Goal: Task Accomplishment & Management: Complete application form

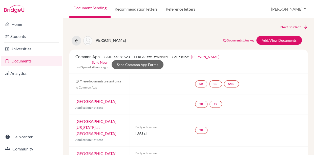
scroll to position [310, 0]
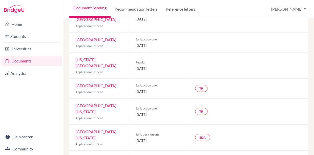
click at [17, 61] on link "Documents" at bounding box center [31, 61] width 61 height 10
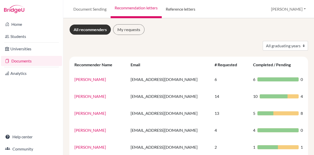
click at [178, 9] on link "Reference letters" at bounding box center [181, 9] width 38 height 18
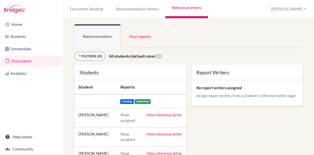
click at [19, 61] on link "Documents" at bounding box center [31, 61] width 61 height 10
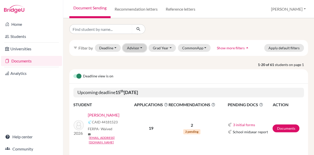
click at [143, 49] on button "Advisor" at bounding box center [135, 48] width 24 height 8
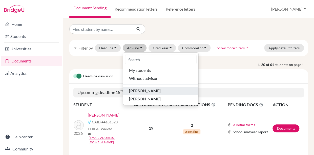
click at [138, 92] on span "Naro, Heather" at bounding box center [145, 91] width 32 height 6
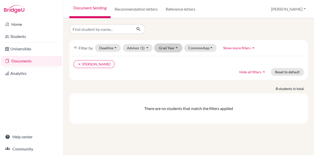
click at [172, 49] on button "Grad Year" at bounding box center [168, 48] width 27 height 8
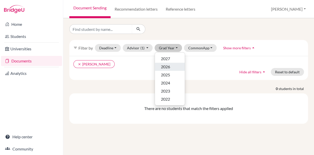
click at [170, 66] on span "2026" at bounding box center [165, 67] width 9 height 6
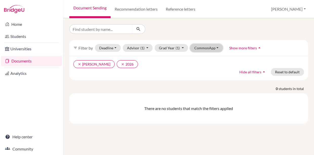
click at [200, 48] on button "CommonApp" at bounding box center [206, 48] width 33 height 8
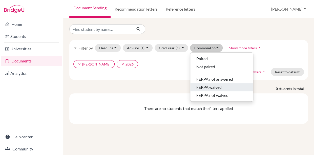
click at [199, 86] on span "FERPA waived" at bounding box center [208, 87] width 25 height 6
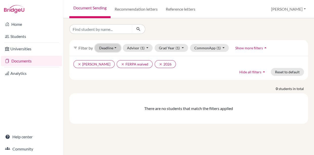
click at [114, 46] on button "Deadline - Select a date range Or double click for a single date selection Toda…" at bounding box center [108, 48] width 26 height 8
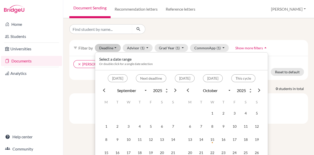
click at [174, 25] on div at bounding box center [189, 29] width 246 height 10
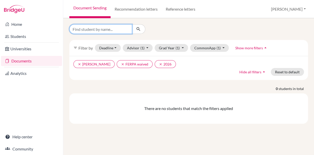
click at [99, 29] on input "Find student by name..." at bounding box center [100, 29] width 63 height 10
click at [171, 29] on div at bounding box center [189, 29] width 246 height 10
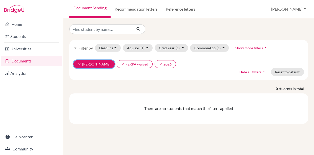
click at [79, 63] on icon "clear" at bounding box center [80, 64] width 4 height 4
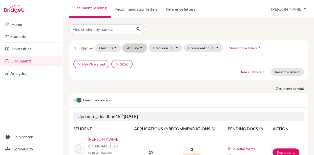
click at [137, 49] on button "Advisor" at bounding box center [135, 48] width 24 height 8
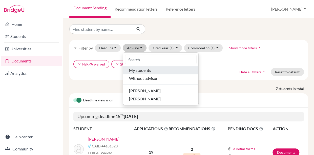
click at [140, 71] on span "My students" at bounding box center [140, 70] width 22 height 6
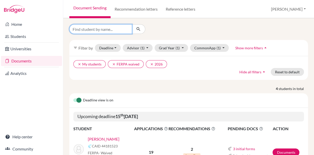
click at [103, 28] on input "Find student by name..." at bounding box center [100, 29] width 63 height 10
type input "nadine"
click at [140, 28] on icon "submit" at bounding box center [138, 29] width 5 height 5
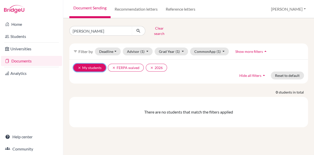
click at [78, 66] on icon "clear" at bounding box center [80, 68] width 4 height 4
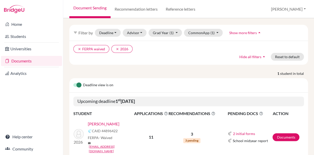
scroll to position [30, 0]
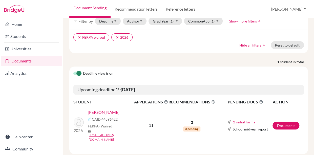
click at [103, 109] on link "[PERSON_NAME]" at bounding box center [104, 112] width 32 height 6
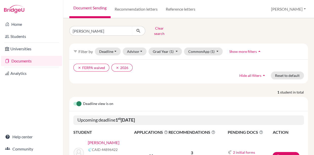
scroll to position [30, 0]
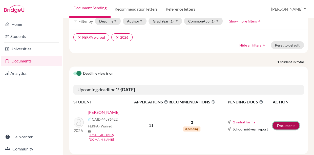
click at [286, 122] on link "Documents" at bounding box center [286, 126] width 27 height 8
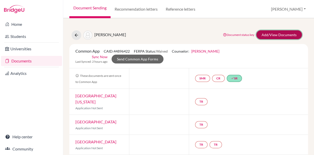
click at [278, 34] on link "Add/View Documents" at bounding box center [279, 34] width 46 height 9
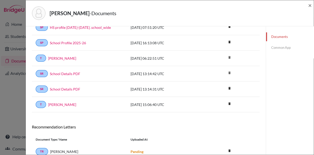
scroll to position [23, 0]
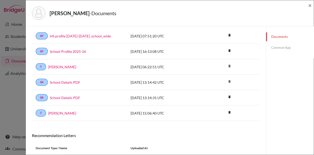
click at [281, 47] on link "Common App" at bounding box center [290, 47] width 48 height 9
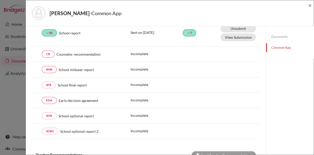
scroll to position [76, 0]
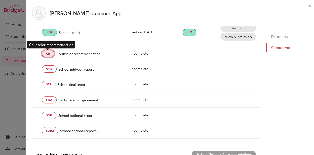
click at [47, 54] on link "CR" at bounding box center [48, 53] width 13 height 7
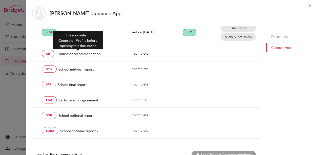
click at [65, 55] on span "Counselor recommendation" at bounding box center [78, 53] width 44 height 5
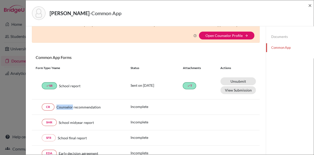
scroll to position [0, 0]
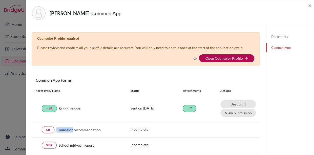
click at [233, 57] on link "Open Counselor Profile" at bounding box center [223, 58] width 37 height 4
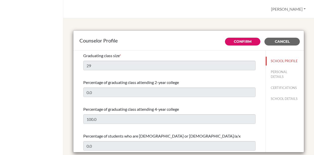
select select "0"
select select "350740"
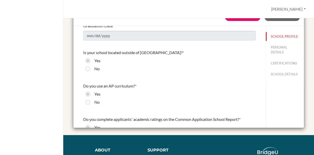
scroll to position [468, 0]
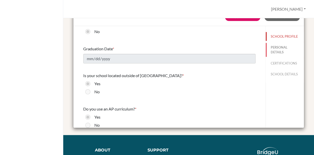
click at [278, 49] on button "PERSONAL DETAILS" at bounding box center [285, 50] width 38 height 14
type input "[PERSON_NAME]"
type input "Advisor"
type input "20.35762205"
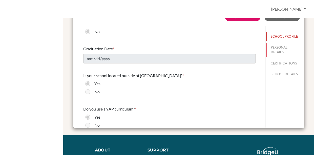
type input "[EMAIL_ADDRESS][DOMAIN_NAME]"
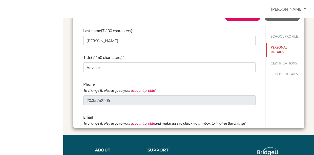
scroll to position [39, 0]
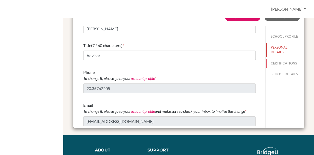
click at [279, 64] on button "CERTIFICATIONS" at bounding box center [285, 63] width 38 height 9
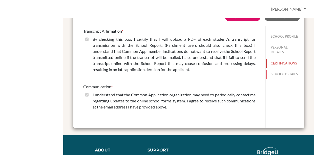
click at [277, 75] on button "SCHOOL DETAILS" at bounding box center [285, 74] width 38 height 9
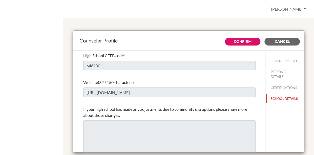
scroll to position [4, 0]
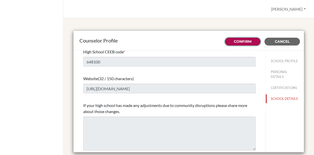
click at [235, 43] on link "Confirm" at bounding box center [243, 41] width 18 height 5
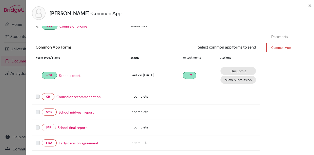
scroll to position [35, 0]
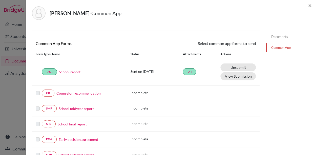
click at [80, 93] on link "Counselor recommendation" at bounding box center [78, 93] width 44 height 5
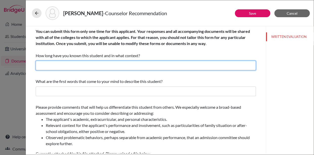
click at [45, 67] on input "text" at bounding box center [146, 66] width 220 height 10
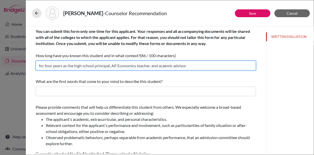
type input "for four years as the high school principal, AP Economics teacher, and acaemic …"
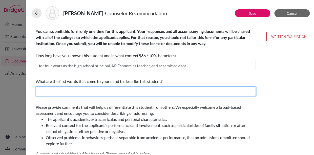
click at [47, 92] on input "text" at bounding box center [146, 92] width 220 height 10
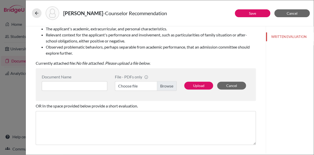
scroll to position [93, 0]
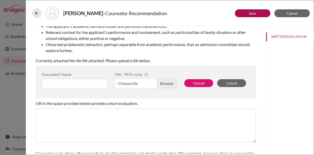
type input "Highly intelligent, quick, reserved, warm, dedicated, accomplished, service ori…"
click at [250, 13] on link "Save" at bounding box center [252, 13] width 7 height 4
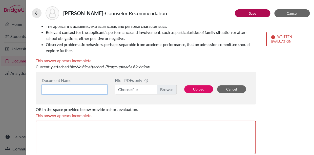
click at [72, 90] on input at bounding box center [75, 90] width 66 height 10
type input "~"
type input "Recommendation"
click at [162, 89] on label "Choose file" at bounding box center [146, 90] width 62 height 10
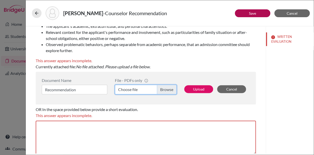
click at [162, 89] on input "Choose file" at bounding box center [146, 90] width 62 height 10
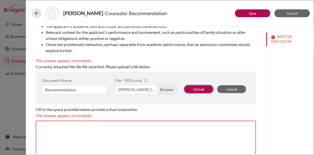
click at [203, 87] on button "Upload" at bounding box center [198, 89] width 29 height 8
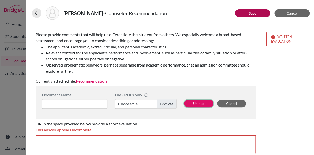
scroll to position [71, 0]
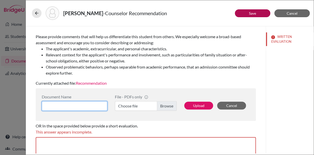
click at [78, 107] on input at bounding box center [75, 106] width 66 height 10
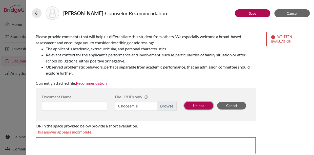
click at [203, 106] on button "Upload" at bounding box center [198, 106] width 29 height 8
click at [281, 41] on button "WRITTEN EVALUATION" at bounding box center [290, 39] width 48 height 14
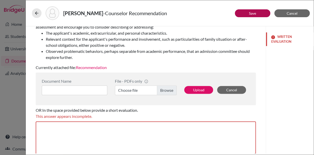
scroll to position [86, 0]
click at [98, 69] on link "Recommendation" at bounding box center [91, 67] width 31 height 5
click at [260, 13] on button "Save" at bounding box center [252, 13] width 35 height 8
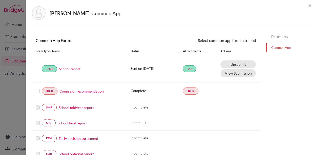
scroll to position [39, 0]
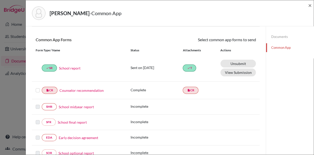
click at [36, 87] on label at bounding box center [38, 87] width 4 height 0
click at [0, 0] on input "checkbox" at bounding box center [0, 0] width 0 height 0
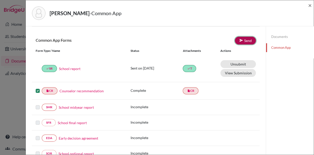
click at [245, 40] on link "Send" at bounding box center [245, 41] width 21 height 8
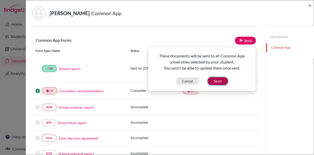
click at [218, 81] on button "Send" at bounding box center [217, 81] width 20 height 8
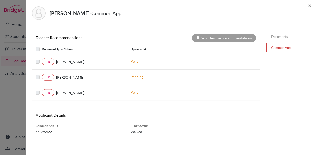
scroll to position [0, 0]
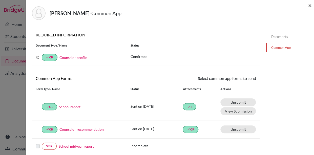
click at [310, 6] on span "×" at bounding box center [310, 5] width 4 height 7
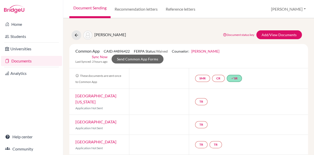
click at [99, 57] on link "Sync Now" at bounding box center [100, 56] width 16 height 5
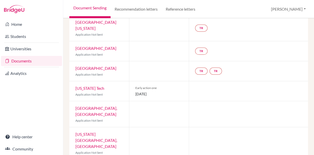
scroll to position [194, 0]
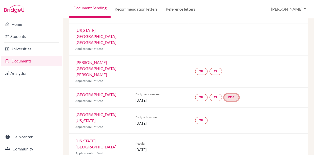
click at [234, 94] on link "EDA" at bounding box center [231, 97] width 15 height 7
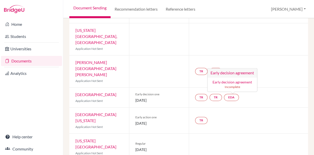
click at [235, 9] on div "Document Sending Recommendation letters Reference letters Massimo Profile Schoo…" at bounding box center [188, 9] width 251 height 18
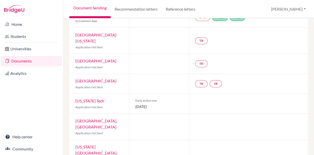
scroll to position [0, 0]
